Goal: Purchase product/service

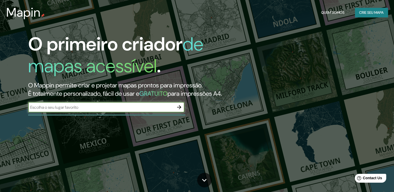
click at [133, 110] on input "text" at bounding box center [101, 107] width 146 height 6
type input "[GEOGRAPHIC_DATA]"
click at [179, 109] on icon "button" at bounding box center [179, 107] width 4 height 4
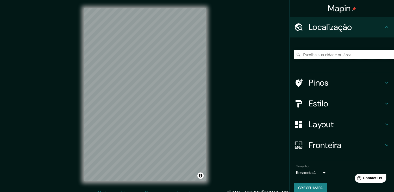
click at [325, 53] on input "Escolha sua cidade ou área" at bounding box center [344, 54] width 100 height 9
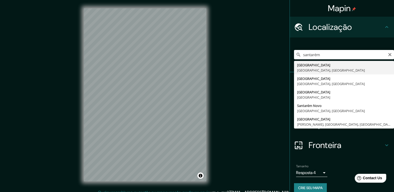
type input "[GEOGRAPHIC_DATA], [GEOGRAPHIC_DATA], [GEOGRAPHIC_DATA]"
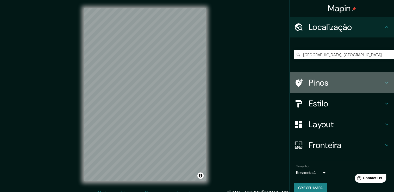
click at [317, 78] on h4 "Pinos" at bounding box center [345, 83] width 75 height 10
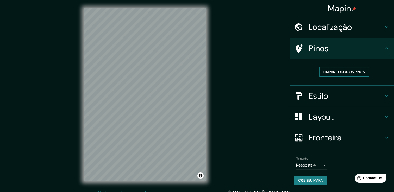
click at [357, 72] on font "Limpar todos os pinos" at bounding box center [343, 72] width 41 height 7
click at [386, 46] on icon at bounding box center [386, 48] width 6 height 6
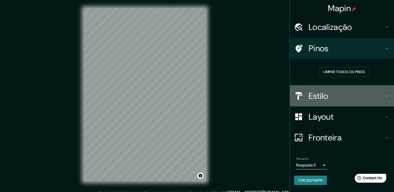
click at [382, 94] on h4 "Estilo" at bounding box center [345, 96] width 75 height 10
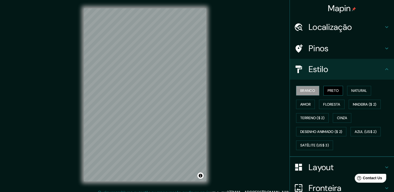
click at [330, 90] on font "Preto" at bounding box center [332, 90] width 11 height 7
click at [355, 89] on font "Natural" at bounding box center [359, 90] width 16 height 7
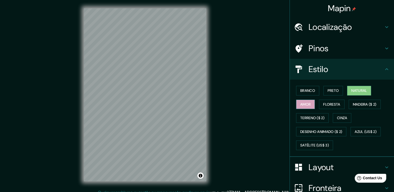
click at [301, 104] on font "Amor" at bounding box center [305, 104] width 10 height 7
click at [330, 103] on font "Floresta" at bounding box center [331, 104] width 17 height 7
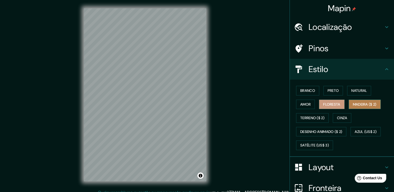
click at [361, 102] on font "Madeira ($ 2)" at bounding box center [365, 104] width 24 height 7
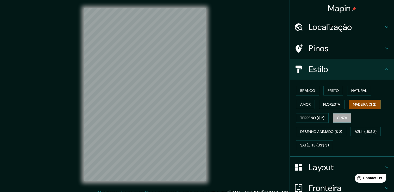
click at [339, 118] on font "Cinza" at bounding box center [342, 118] width 10 height 7
click at [314, 117] on font "Terreno ($ 2)" at bounding box center [312, 118] width 24 height 7
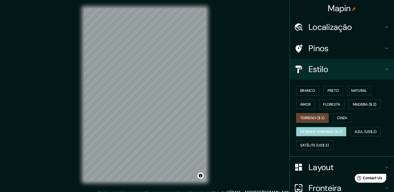
click at [321, 129] on font "Desenho animado ($ 2)" at bounding box center [321, 132] width 42 height 7
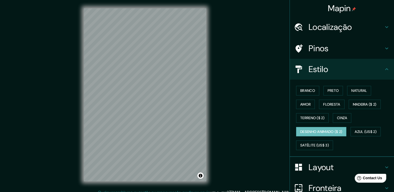
click at [362, 125] on div "Branco Preto Natural Amor Floresta Madeira ($ 2) Terreno ($ 2) Cinza Desenho an…" at bounding box center [344, 118] width 100 height 68
click at [361, 130] on font "Azul (US$ 2)" at bounding box center [365, 132] width 22 height 7
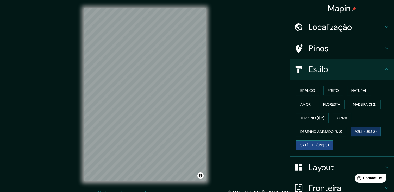
click at [313, 146] on font "Satélite (US$ 3)" at bounding box center [314, 145] width 29 height 7
click at [308, 89] on font "Branco" at bounding box center [307, 90] width 15 height 7
click at [316, 143] on font "Satélite (US$ 3)" at bounding box center [314, 145] width 29 height 7
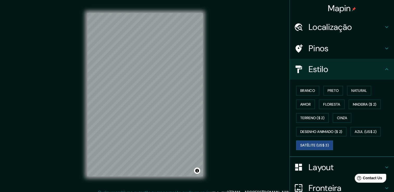
click at [242, 85] on div "Mapin Localização [GEOGRAPHIC_DATA], [GEOGRAPHIC_DATA], [GEOGRAPHIC_DATA] Pinos…" at bounding box center [197, 99] width 394 height 198
click at [311, 91] on font "Branco" at bounding box center [307, 90] width 15 height 7
click at [331, 89] on font "Preto" at bounding box center [332, 90] width 11 height 7
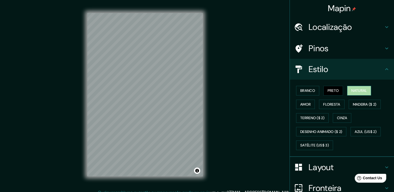
click at [354, 87] on font "Natural" at bounding box center [359, 90] width 16 height 7
click at [324, 101] on font "Floresta" at bounding box center [331, 104] width 17 height 7
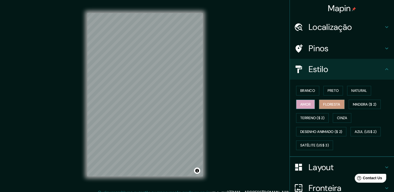
click at [303, 103] on font "Amor" at bounding box center [305, 104] width 10 height 7
click at [367, 103] on font "Madeira ($ 2)" at bounding box center [365, 104] width 24 height 7
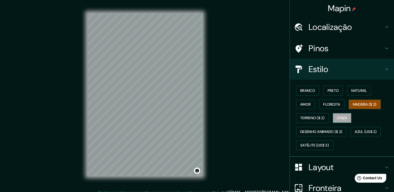
click at [338, 119] on font "Cinza" at bounding box center [342, 118] width 10 height 7
click at [329, 103] on font "Floresta" at bounding box center [331, 104] width 17 height 7
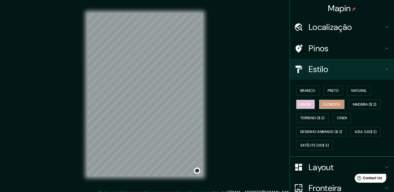
click at [301, 105] on font "Amor" at bounding box center [305, 104] width 10 height 7
click at [300, 91] on font "Branco" at bounding box center [307, 90] width 15 height 7
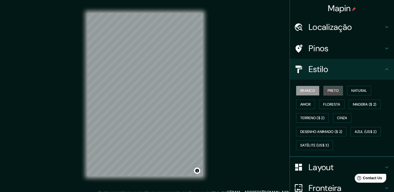
click at [331, 90] on font "Preto" at bounding box center [332, 90] width 11 height 7
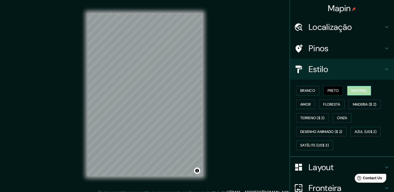
click at [351, 89] on font "Natural" at bounding box center [359, 90] width 16 height 7
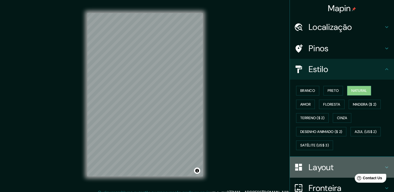
click at [315, 167] on h4 "Layout" at bounding box center [345, 167] width 75 height 10
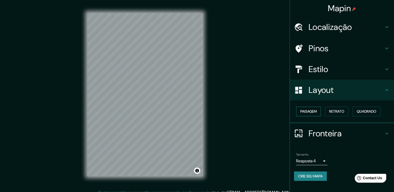
click at [311, 110] on font "Paisagem" at bounding box center [308, 111] width 16 height 7
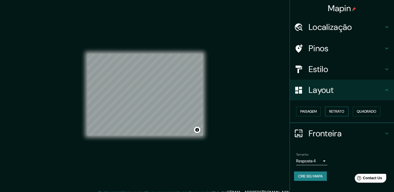
click at [339, 111] on font "Retrato" at bounding box center [336, 111] width 15 height 7
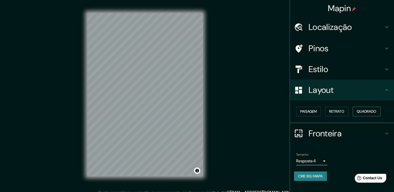
click at [369, 113] on font "Quadrado" at bounding box center [366, 111] width 20 height 7
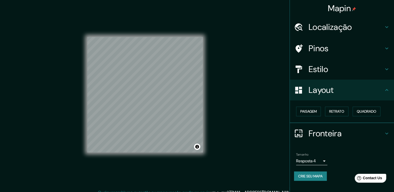
click at [333, 53] on h4 "Pinos" at bounding box center [345, 48] width 75 height 10
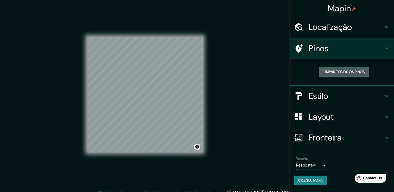
click at [350, 69] on font "Limpar todos os pinos" at bounding box center [343, 72] width 41 height 7
click at [352, 28] on h4 "Localização" at bounding box center [345, 27] width 75 height 10
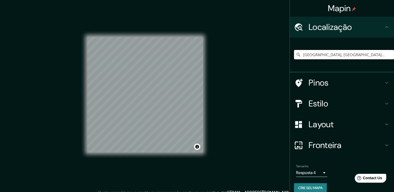
click at [360, 83] on h4 "Pinos" at bounding box center [345, 83] width 75 height 10
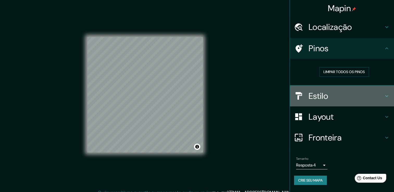
click at [356, 93] on h4 "Estilo" at bounding box center [345, 96] width 75 height 10
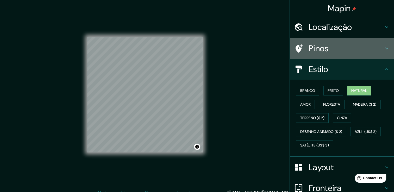
click at [294, 50] on icon at bounding box center [298, 48] width 9 height 9
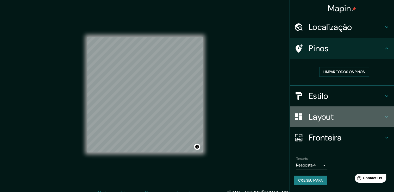
click at [318, 107] on div "Layout" at bounding box center [342, 116] width 104 height 21
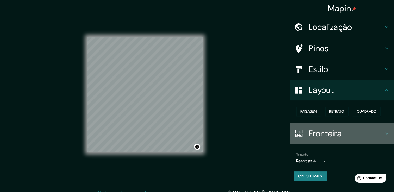
click at [322, 139] on div "Fronteira" at bounding box center [342, 133] width 104 height 21
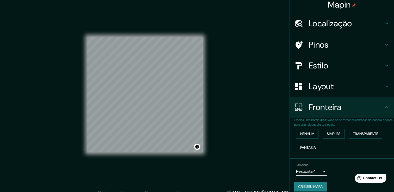
scroll to position [9, 0]
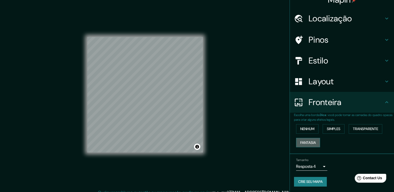
click at [313, 144] on button "Fantasia" at bounding box center [308, 143] width 24 height 10
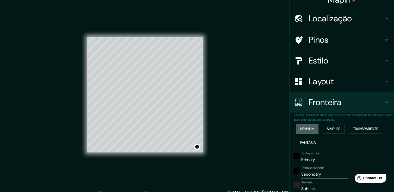
click at [303, 128] on font "Nenhum" at bounding box center [307, 129] width 14 height 7
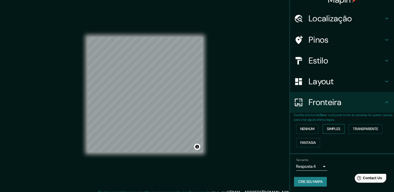
click at [339, 127] on button "Simples" at bounding box center [333, 129] width 22 height 10
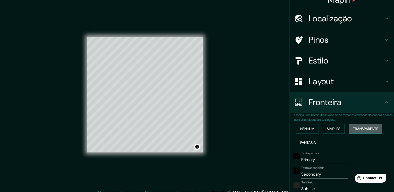
click at [369, 126] on font "Transparente" at bounding box center [365, 129] width 25 height 7
click at [304, 129] on font "Nenhum" at bounding box center [307, 129] width 14 height 7
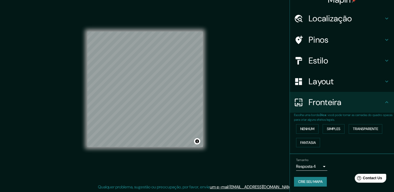
scroll to position [6, 0]
click at [322, 164] on body "Mapin Localização [GEOGRAPHIC_DATA], [GEOGRAPHIC_DATA], [GEOGRAPHIC_DATA] Pinos…" at bounding box center [197, 90] width 394 height 192
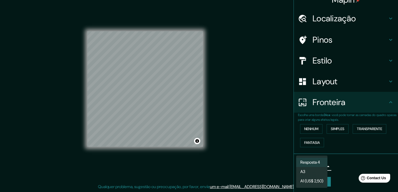
click at [354, 165] on div at bounding box center [199, 96] width 398 height 192
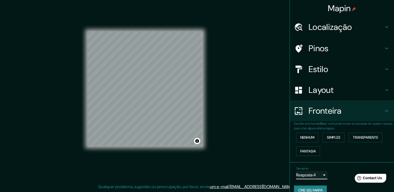
scroll to position [0, 0]
